Goal: Find specific page/section: Find specific page/section

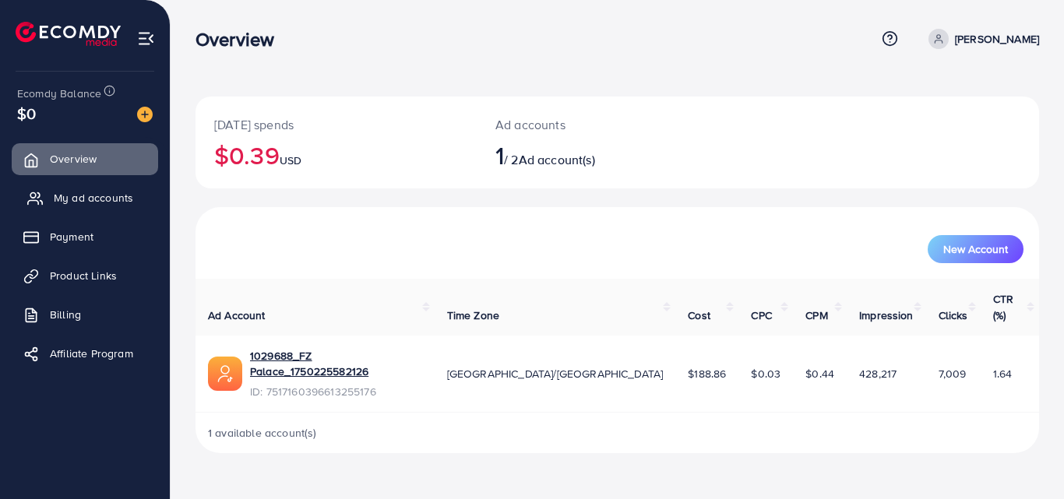
click at [93, 196] on span "My ad accounts" at bounding box center [93, 198] width 79 height 16
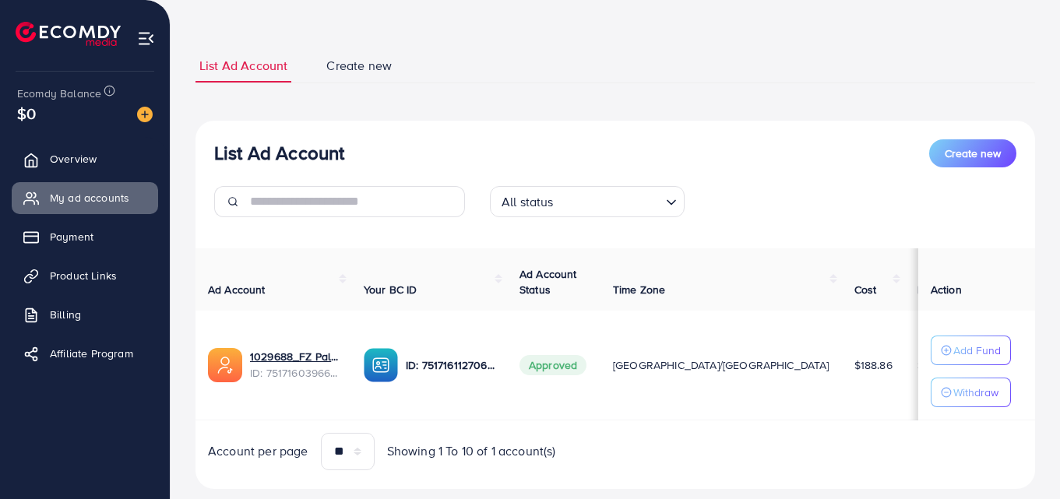
scroll to position [68, 0]
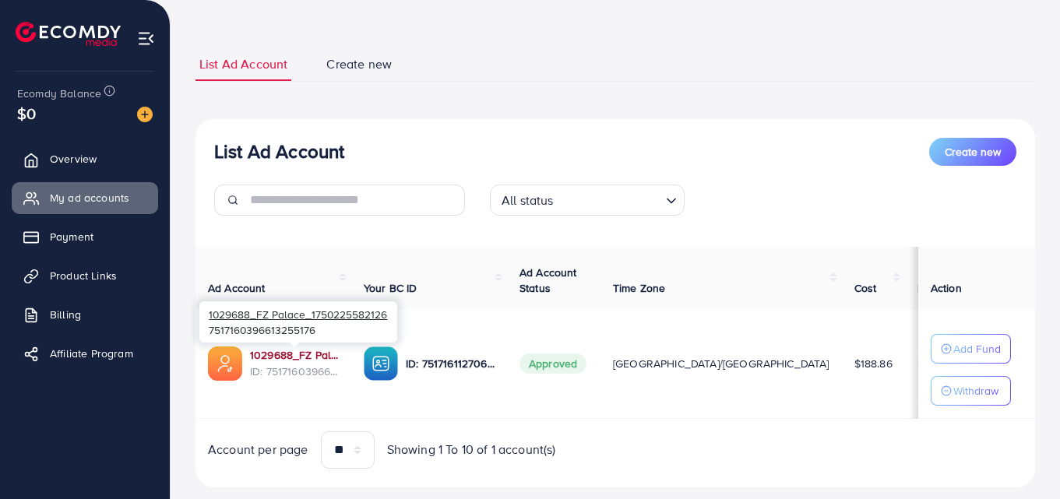
click at [277, 358] on link "1029688_FZ Palace_1750225582126" at bounding box center [294, 355] width 89 height 16
